Goal: Find specific page/section: Find specific page/section

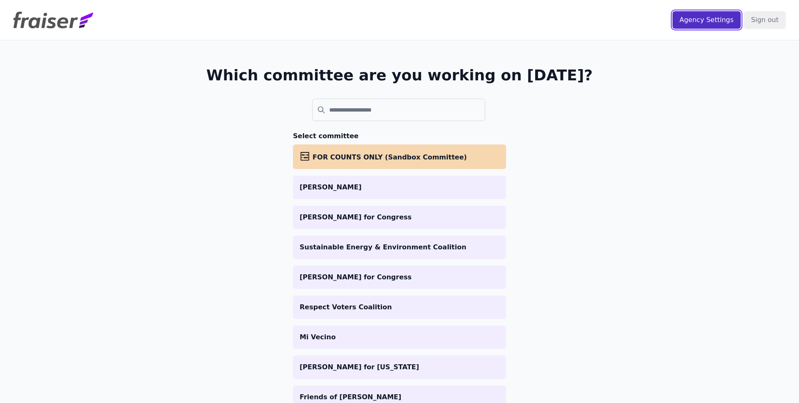
click at [704, 17] on input "Agency Settings" at bounding box center [706, 19] width 68 height 17
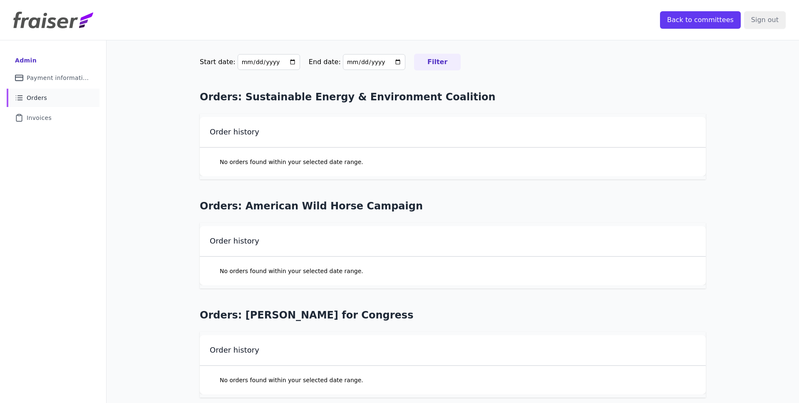
click at [33, 102] on link "List Icon Outline of bulleted list Orders" at bounding box center [53, 98] width 93 height 18
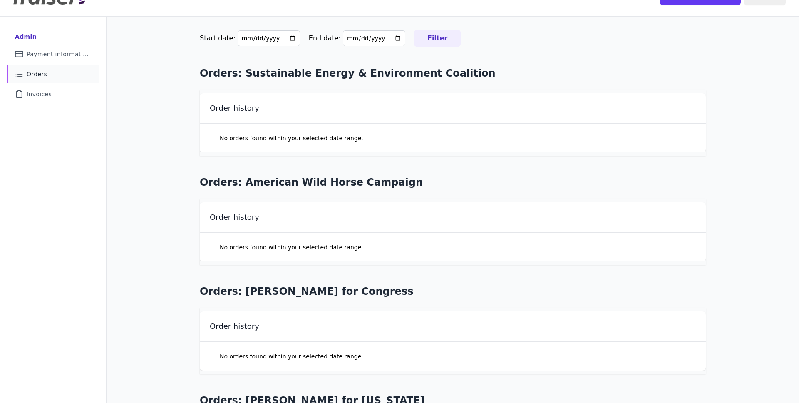
scroll to position [1240, 0]
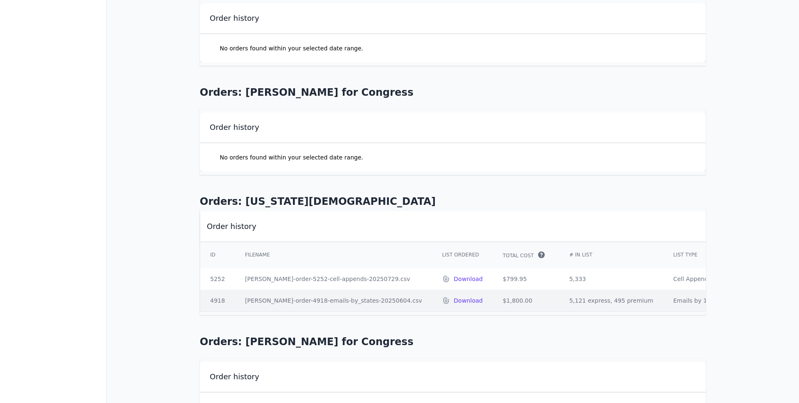
click at [301, 279] on td "[PERSON_NAME]-order-5252-cell-appends-20250729.csv" at bounding box center [333, 279] width 197 height 22
drag, startPoint x: 547, startPoint y: 278, endPoint x: 528, endPoint y: 279, distance: 19.2
click at [559, 279] on td "5,333" at bounding box center [611, 279] width 104 height 22
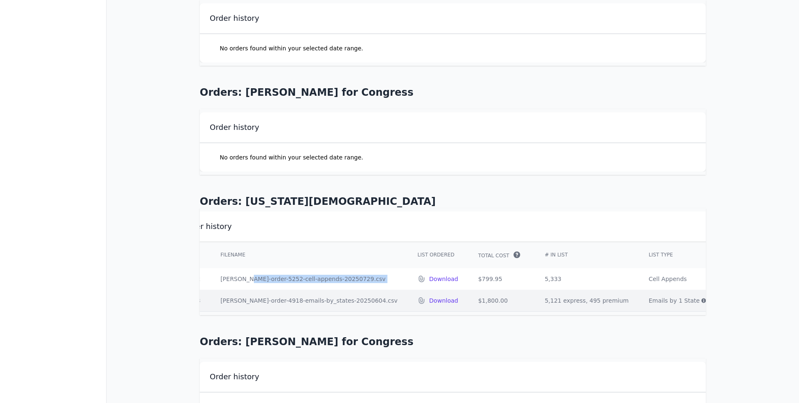
scroll to position [0, 0]
